Goal: Information Seeking & Learning: Learn about a topic

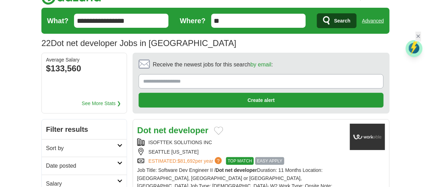
scroll to position [69, 0]
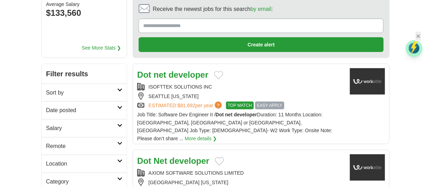
click at [309, 99] on div "ISOFTTEK SOLUTIONS INC SEATTLE WASHINGTON ESTIMATED: $81,692 per year ? TOP MAT…" at bounding box center [240, 96] width 207 height 26
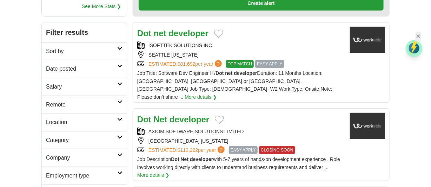
scroll to position [97, 0]
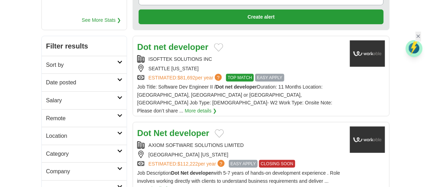
click at [120, 79] on icon at bounding box center [119, 80] width 5 height 4
click at [65, 95] on link "Last 24 hours" at bounding box center [84, 99] width 76 height 8
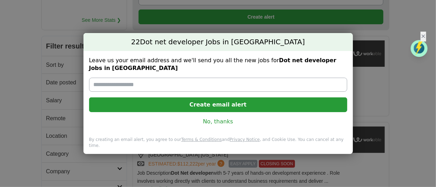
click at [210, 121] on link "No, thanks" at bounding box center [218, 121] width 247 height 8
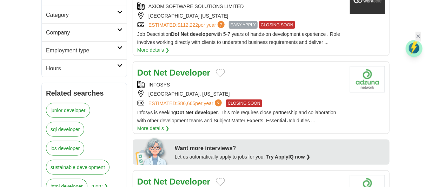
scroll to position [249, 0]
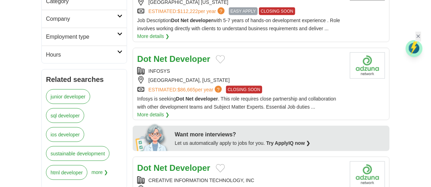
click at [273, 76] on div "[GEOGRAPHIC_DATA], [US_STATE]" at bounding box center [240, 80] width 207 height 8
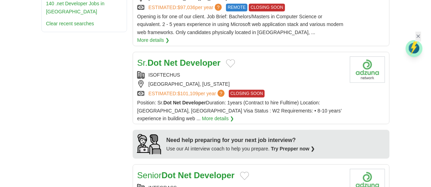
scroll to position [581, 0]
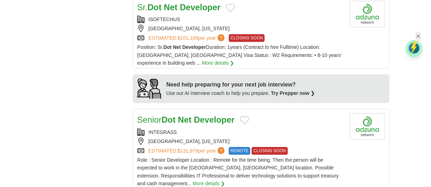
click at [215, 137] on div "[GEOGRAPHIC_DATA], [US_STATE]" at bounding box center [240, 141] width 207 height 8
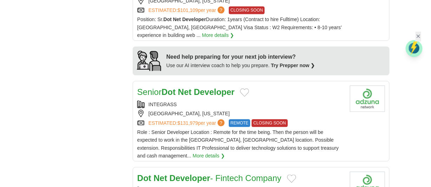
scroll to position [623, 0]
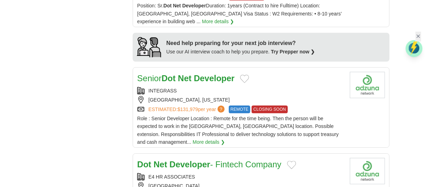
click at [267, 72] on div "Senior Dot Net Developer INTEGRASS [GEOGRAPHIC_DATA], [US_STATE] ESTIMATED: $13…" at bounding box center [240, 109] width 207 height 74
click at [73, 150] on div "**********" at bounding box center [215, 98] width 348 height 1177
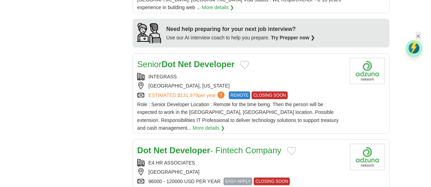
scroll to position [650, 0]
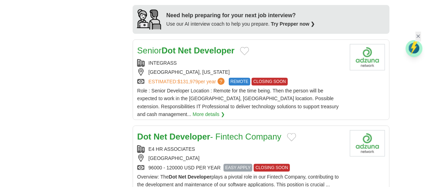
click at [190, 131] on strong "Developer" at bounding box center [189, 135] width 41 height 9
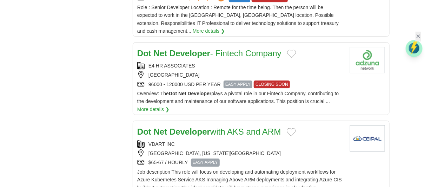
scroll to position [748, 0]
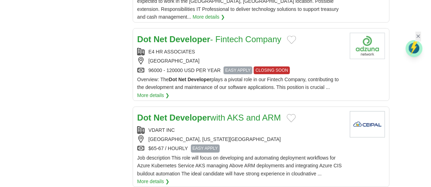
click at [184, 113] on strong "Developer" at bounding box center [189, 117] width 41 height 9
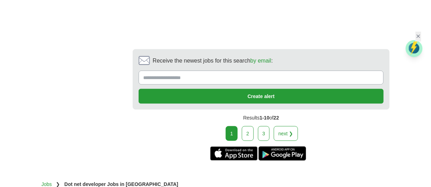
scroll to position [1163, 0]
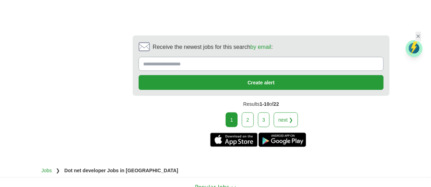
click at [250, 112] on link "2" at bounding box center [248, 119] width 12 height 15
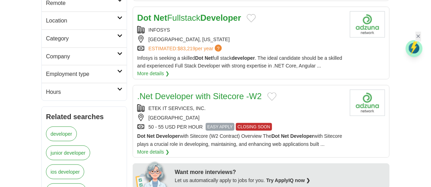
scroll to position [235, 0]
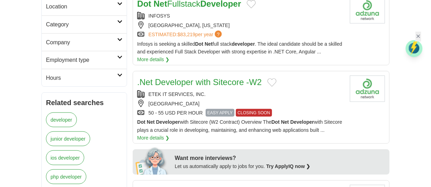
click at [230, 90] on div "ETEK IT SERVICES, INC." at bounding box center [240, 94] width 207 height 8
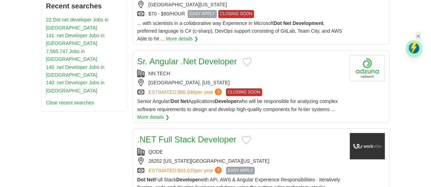
scroll to position [471, 0]
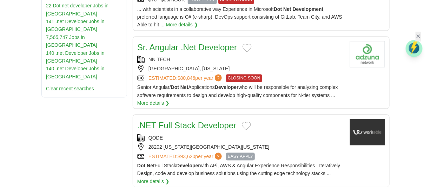
click at [222, 137] on div "QODE" at bounding box center [240, 138] width 207 height 8
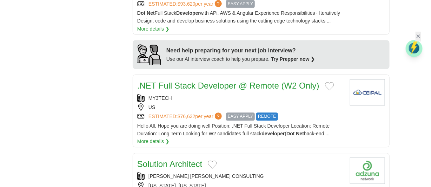
scroll to position [637, 0]
